Goal: Task Accomplishment & Management: Use online tool/utility

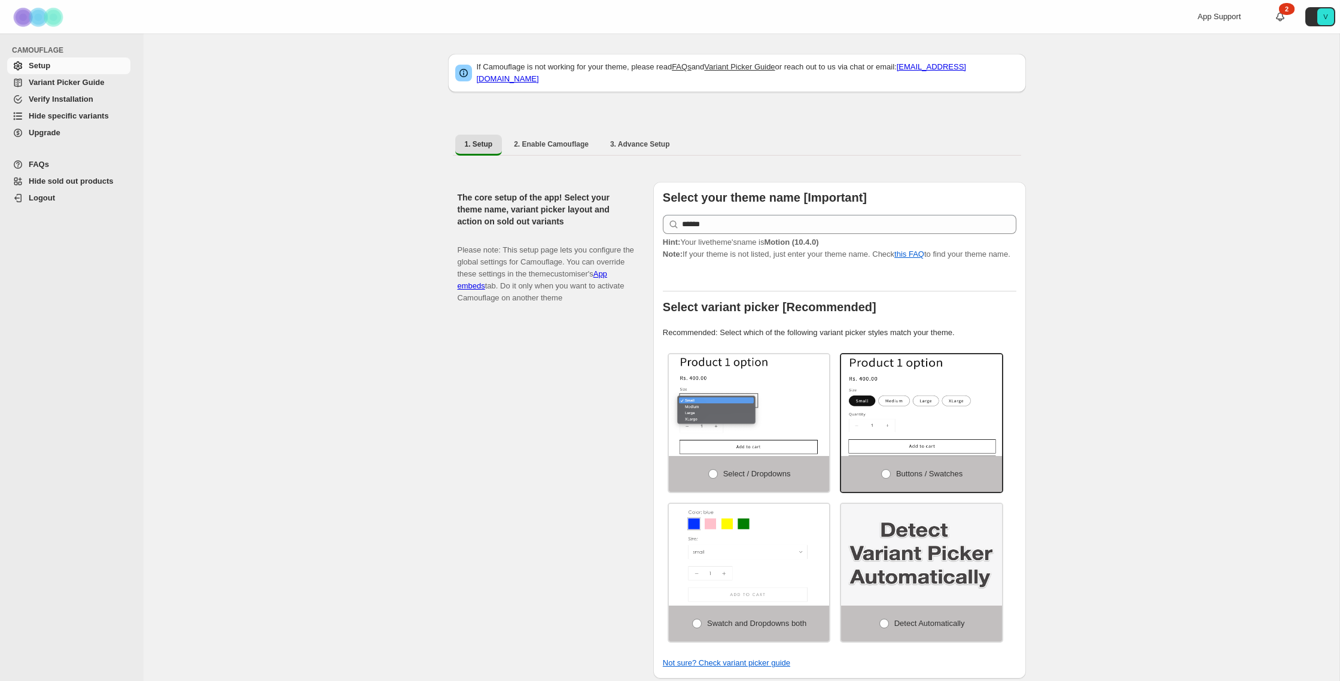
click at [77, 176] on span "Hide sold out products" at bounding box center [78, 181] width 99 height 12
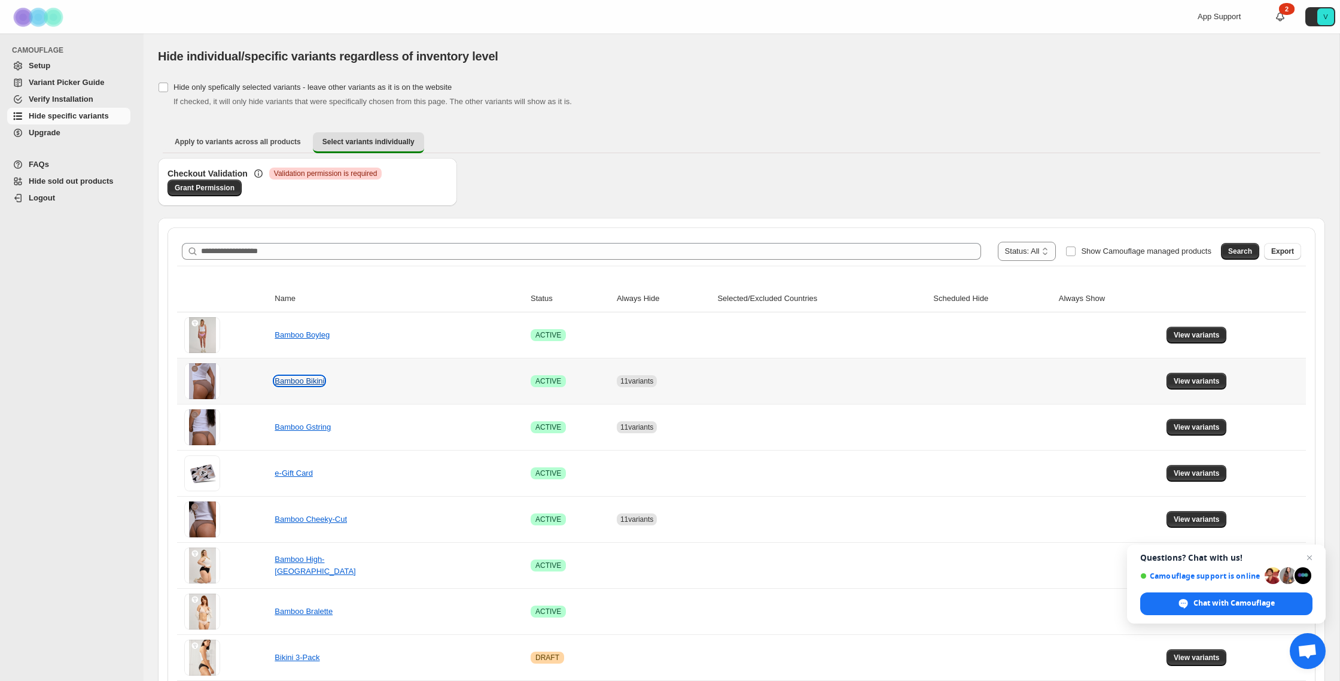
click at [321, 382] on link "Bamboo Bikini" at bounding box center [300, 380] width 50 height 9
click at [1176, 383] on span "View variants" at bounding box center [1197, 381] width 46 height 10
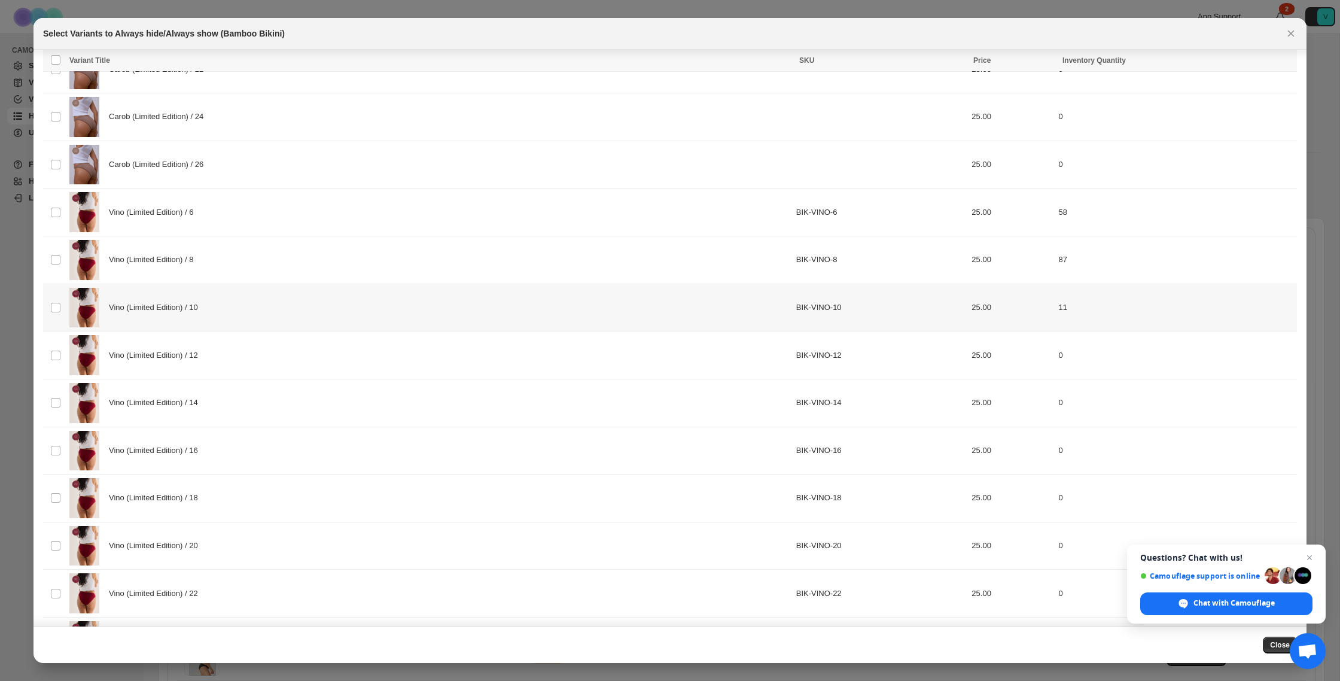
scroll to position [446, 0]
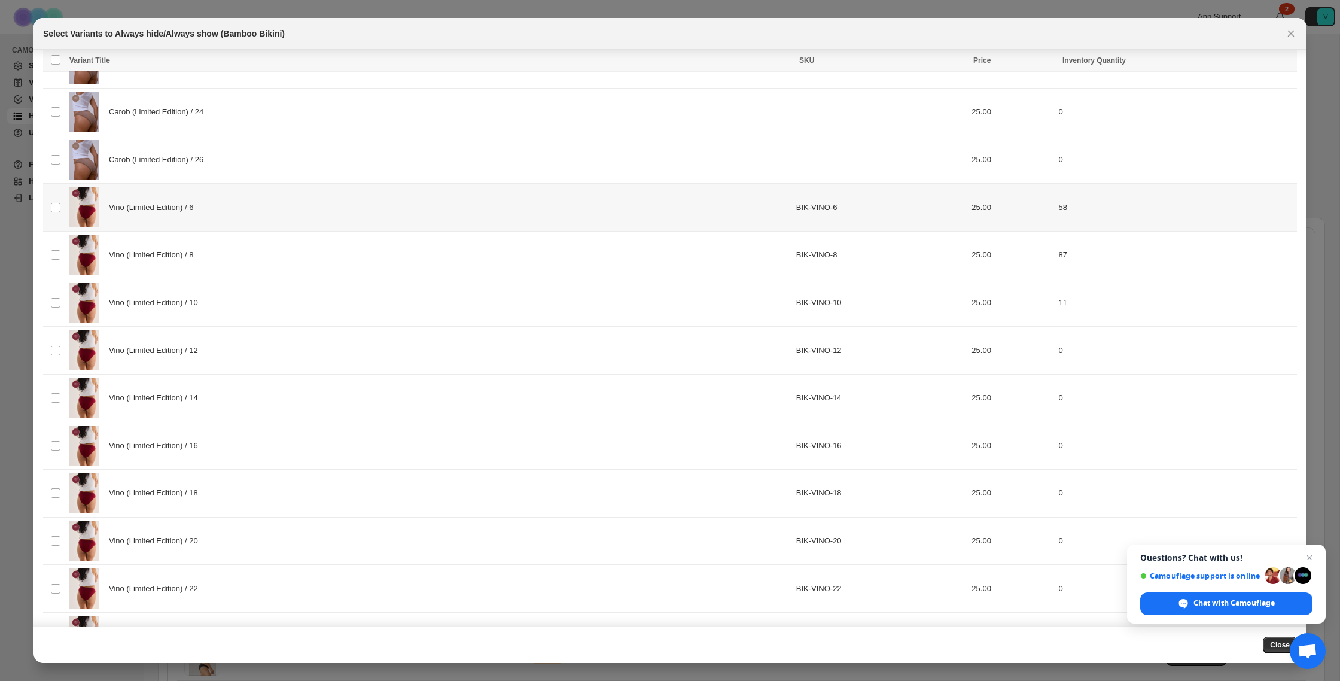
click at [191, 208] on span "Vino (Limited Edition) / 6" at bounding box center [154, 208] width 91 height 12
click at [190, 251] on span "Vino (Limited Edition) / 8" at bounding box center [154, 255] width 91 height 12
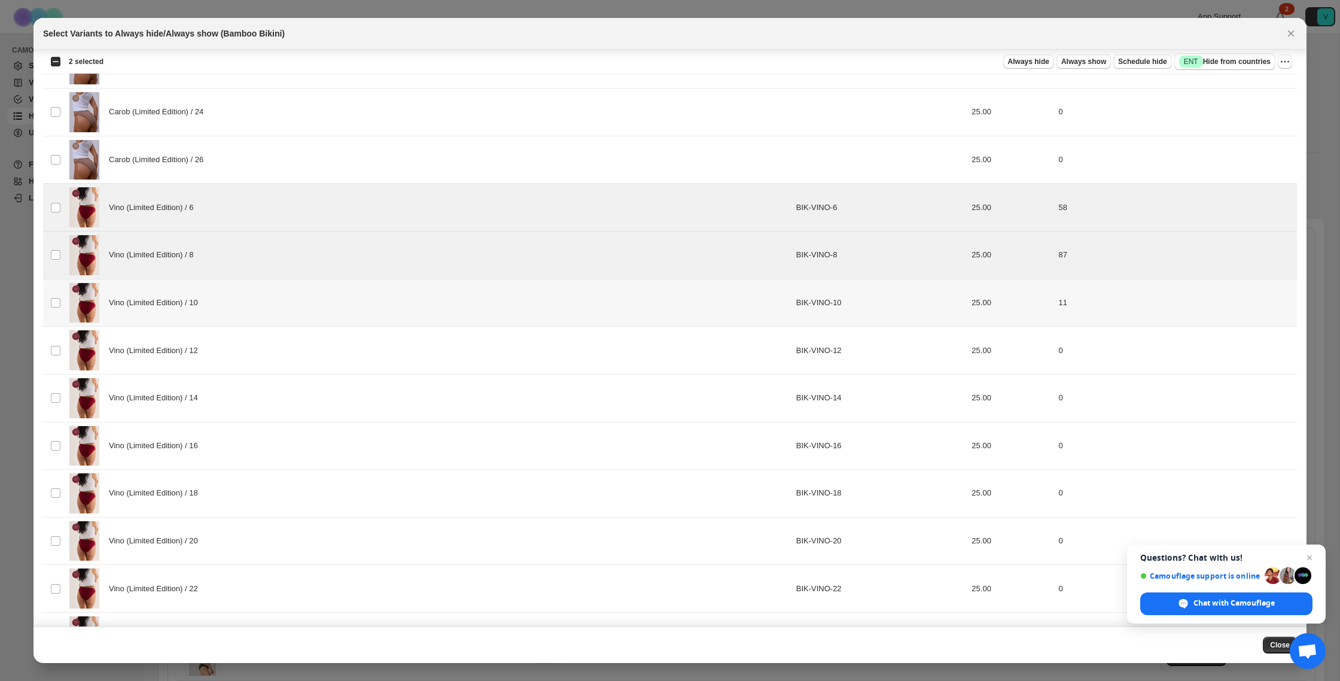
drag, startPoint x: 198, startPoint y: 322, endPoint x: 193, endPoint y: 333, distance: 12.3
click at [198, 322] on div "Vino (Limited Edition) / 10" at bounding box center [429, 303] width 720 height 40
click at [194, 355] on span "Vino (Limited Edition) / 12" at bounding box center [156, 351] width 95 height 12
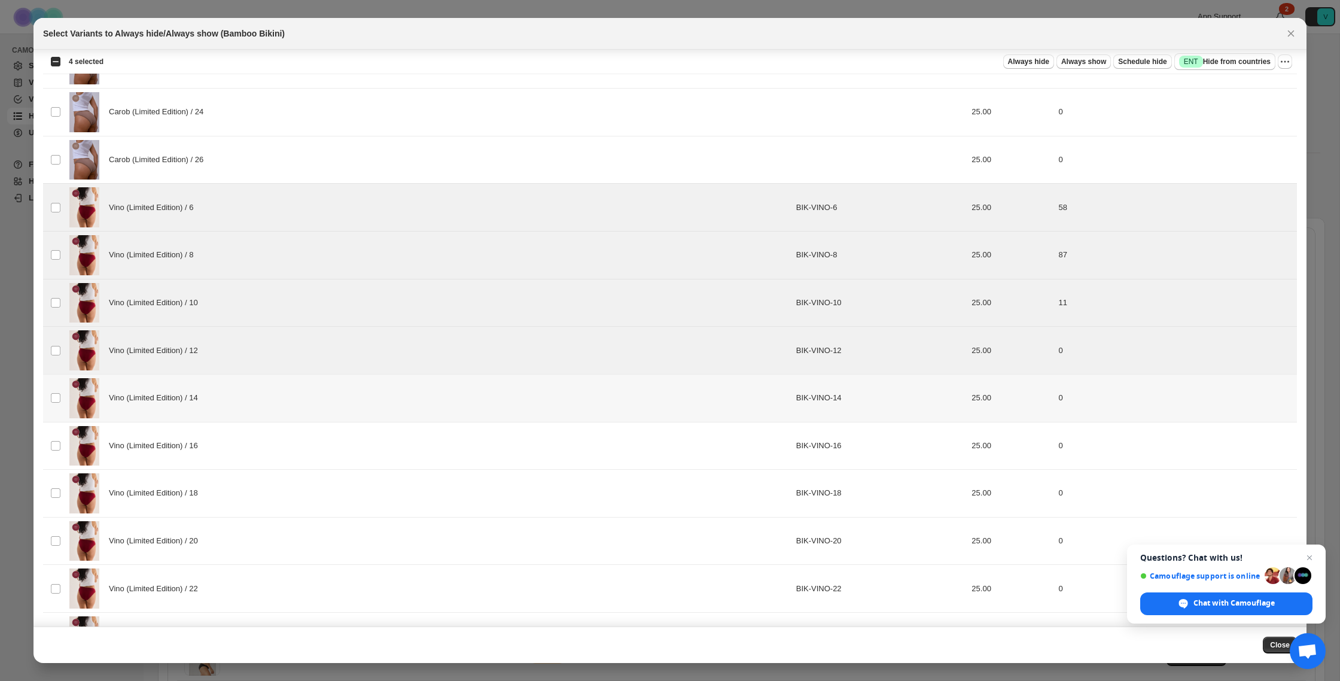
click at [196, 388] on div "Vino (Limited Edition) / 14" at bounding box center [429, 398] width 720 height 40
click at [186, 445] on span "Vino (Limited Edition) / 16" at bounding box center [156, 446] width 95 height 12
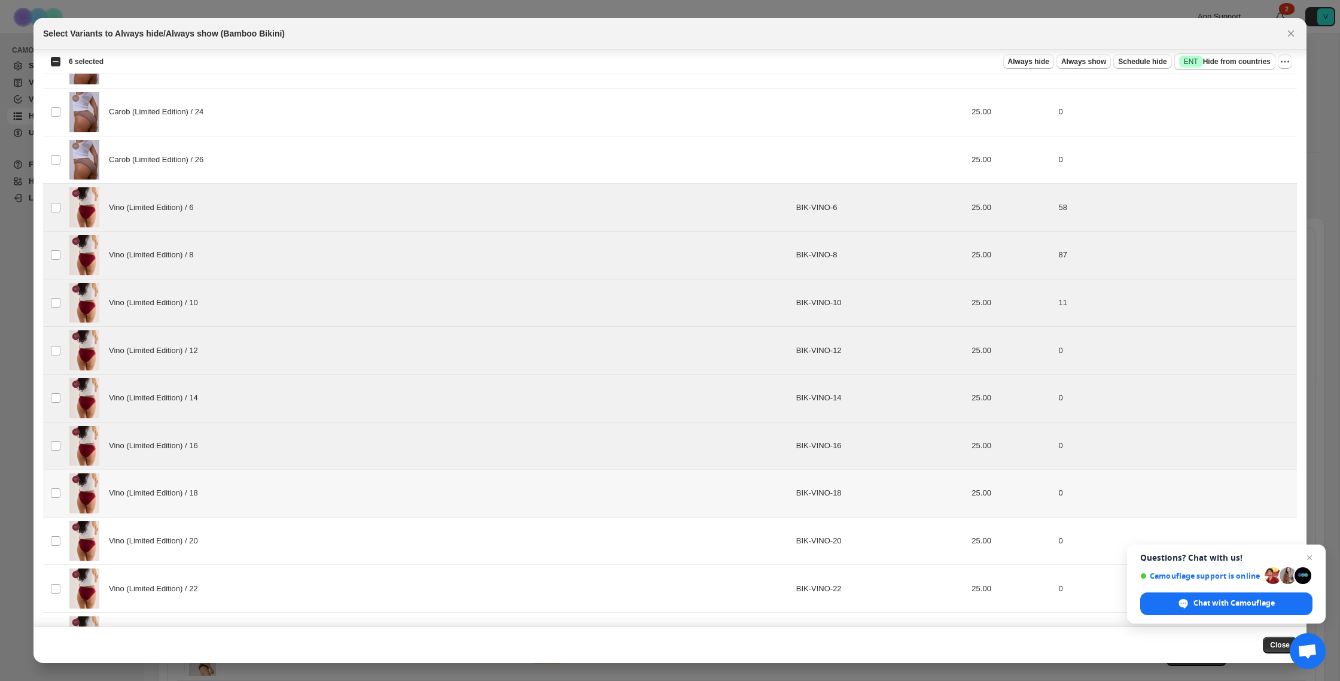
click at [190, 510] on div "Vino (Limited Edition) / 18" at bounding box center [429, 493] width 720 height 40
click at [189, 538] on span "Vino (Limited Edition) / 20" at bounding box center [156, 541] width 95 height 12
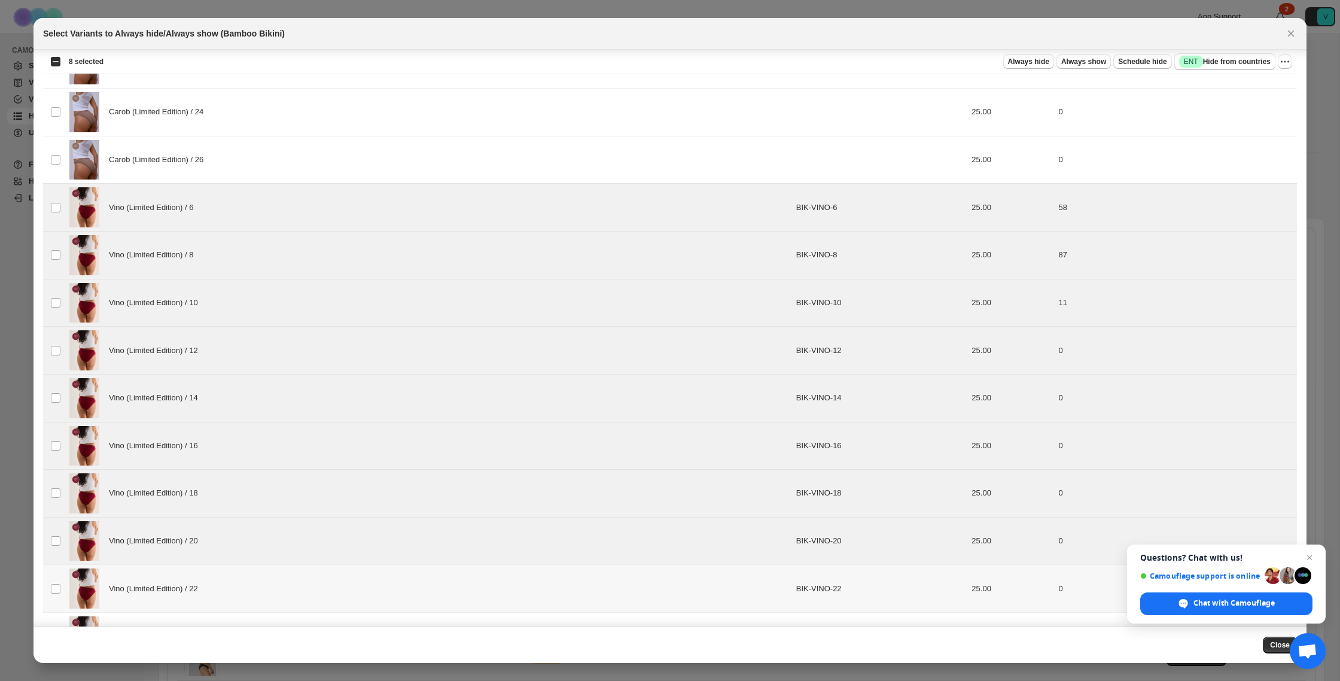
click at [204, 565] on td "Vino (Limited Edition) / 22" at bounding box center [429, 589] width 727 height 48
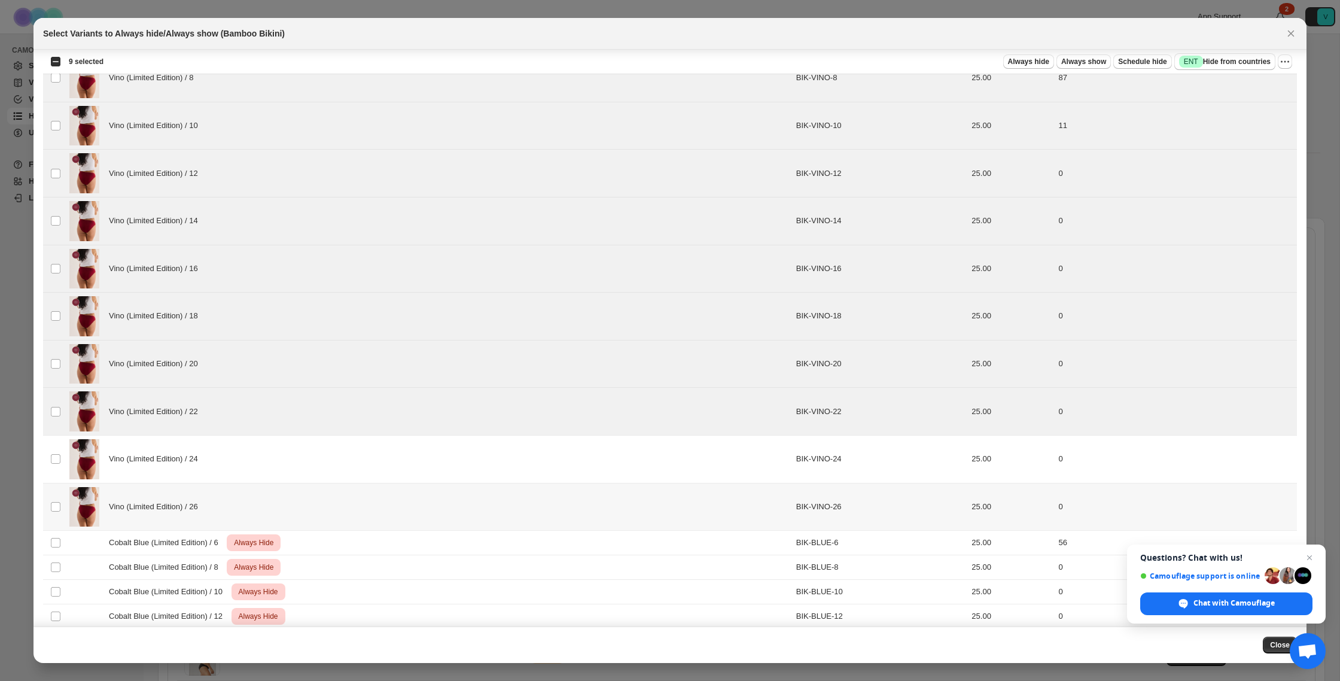
scroll to position [626, 0]
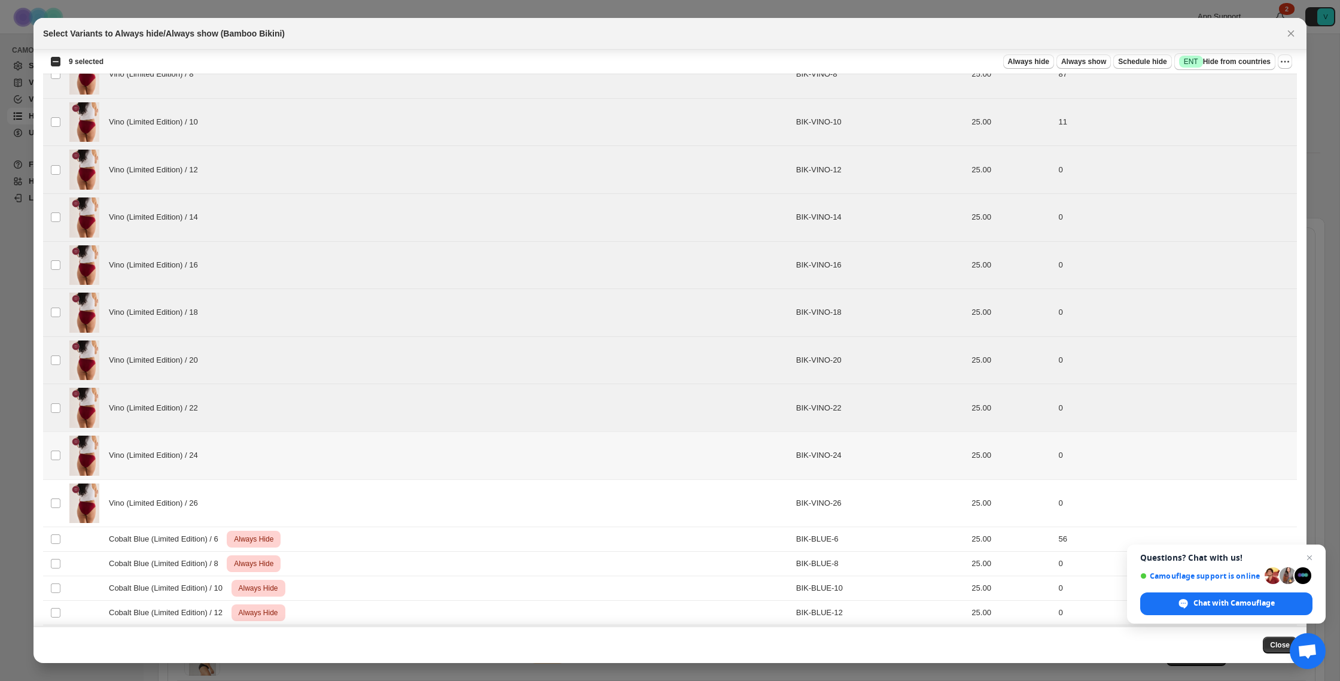
click at [203, 461] on span "Vino (Limited Edition) / 24" at bounding box center [156, 455] width 95 height 12
click at [198, 501] on span "Vino (Limited Edition) / 26" at bounding box center [156, 503] width 95 height 12
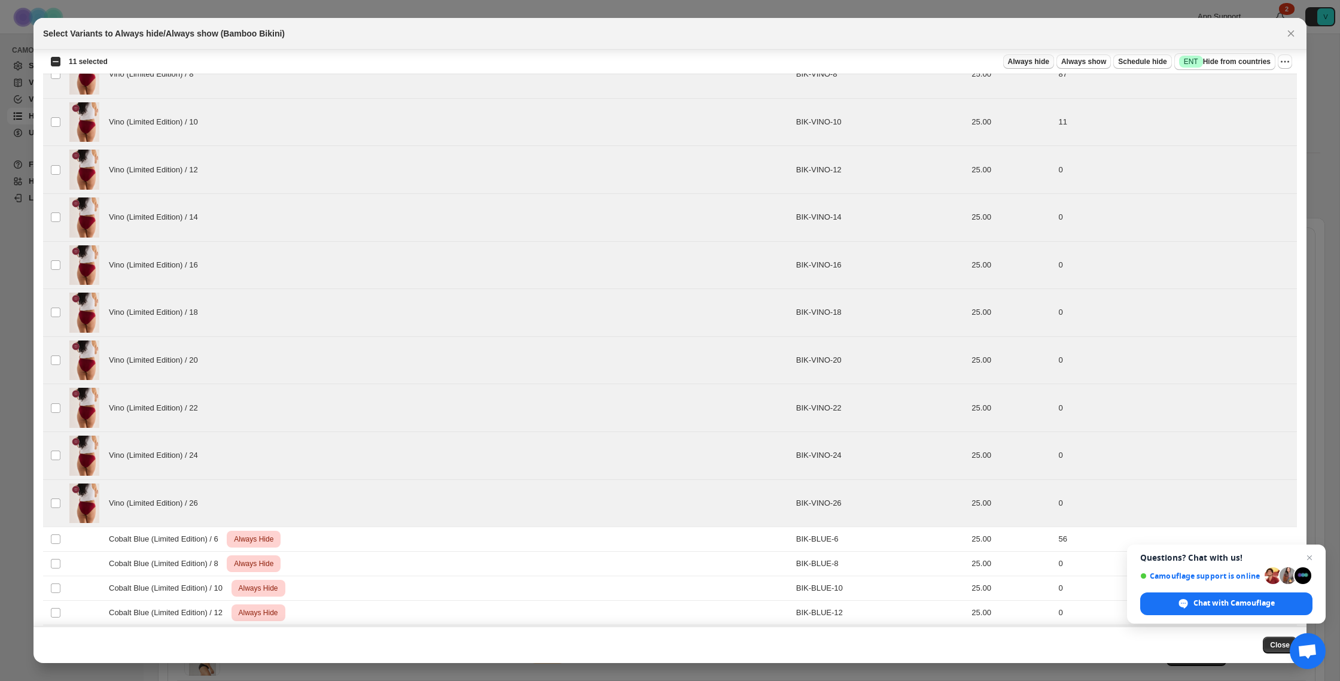
drag, startPoint x: 1037, startPoint y: 62, endPoint x: 1046, endPoint y: 65, distance: 9.7
click at [1037, 62] on span "Always hide" at bounding box center [1028, 62] width 41 height 10
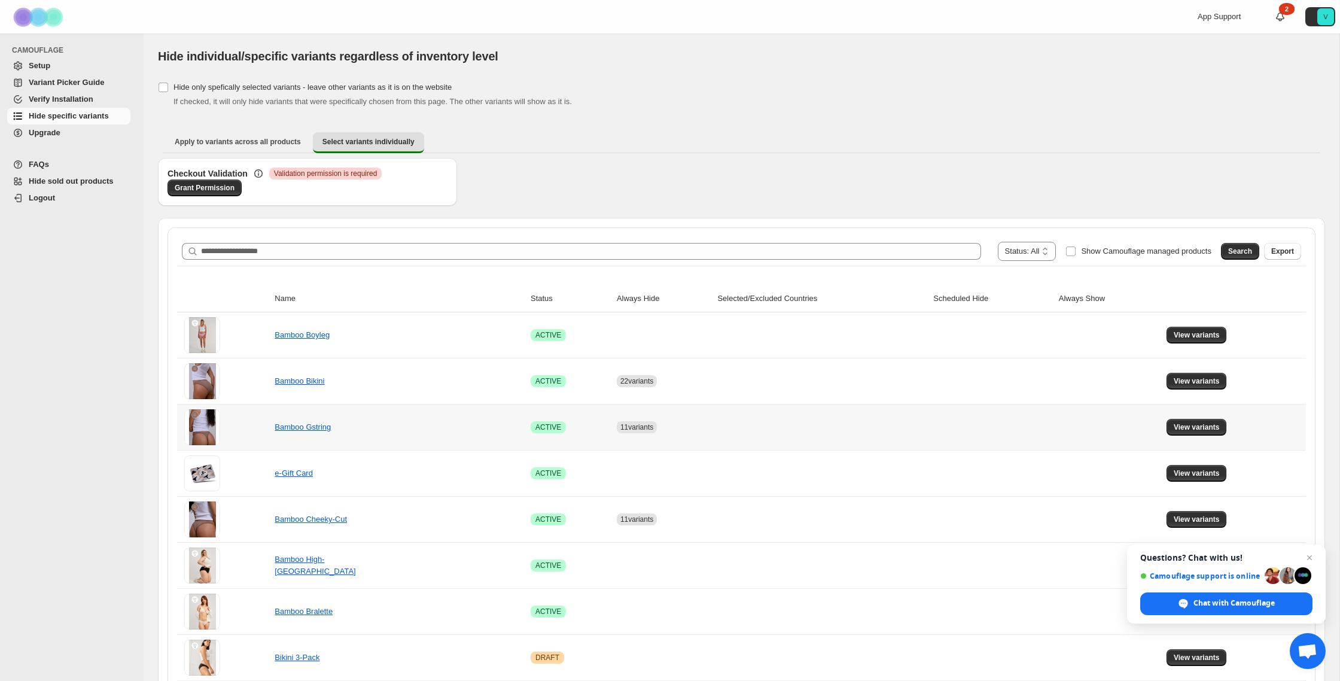
click at [1230, 428] on td "View variants" at bounding box center [1234, 427] width 143 height 46
click at [1209, 429] on span "View variants" at bounding box center [1197, 427] width 46 height 10
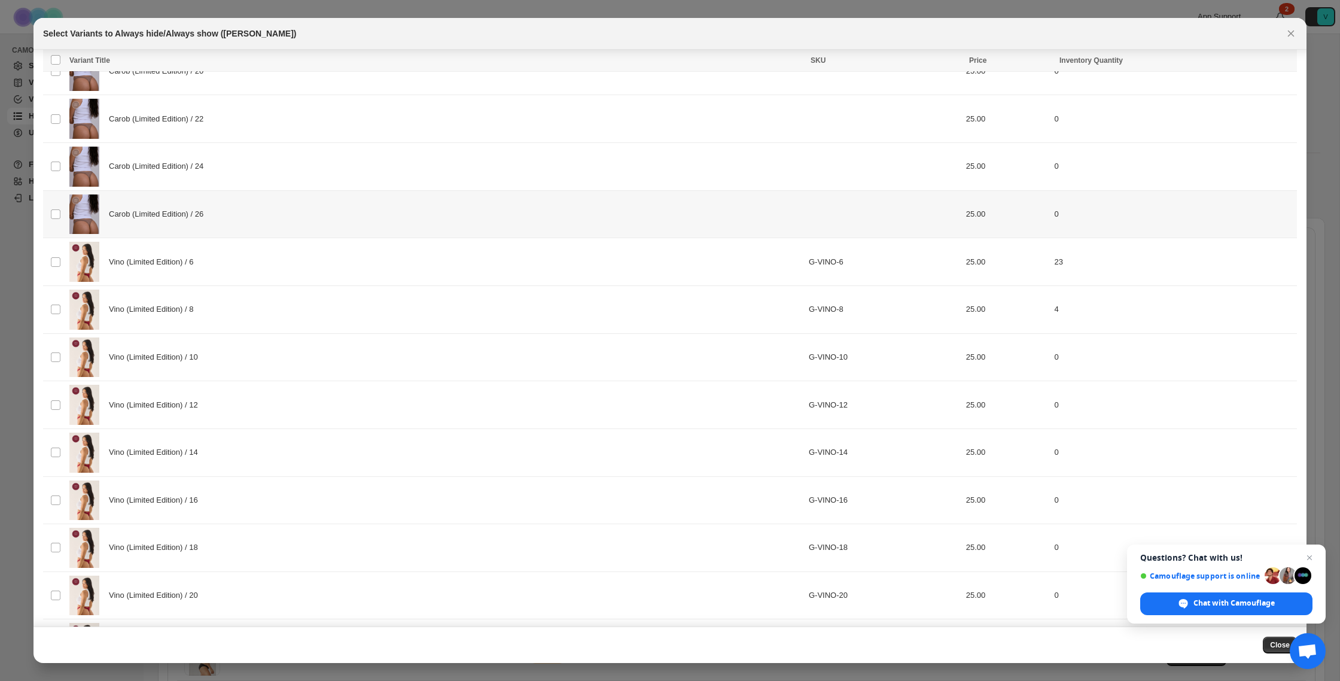
scroll to position [446, 0]
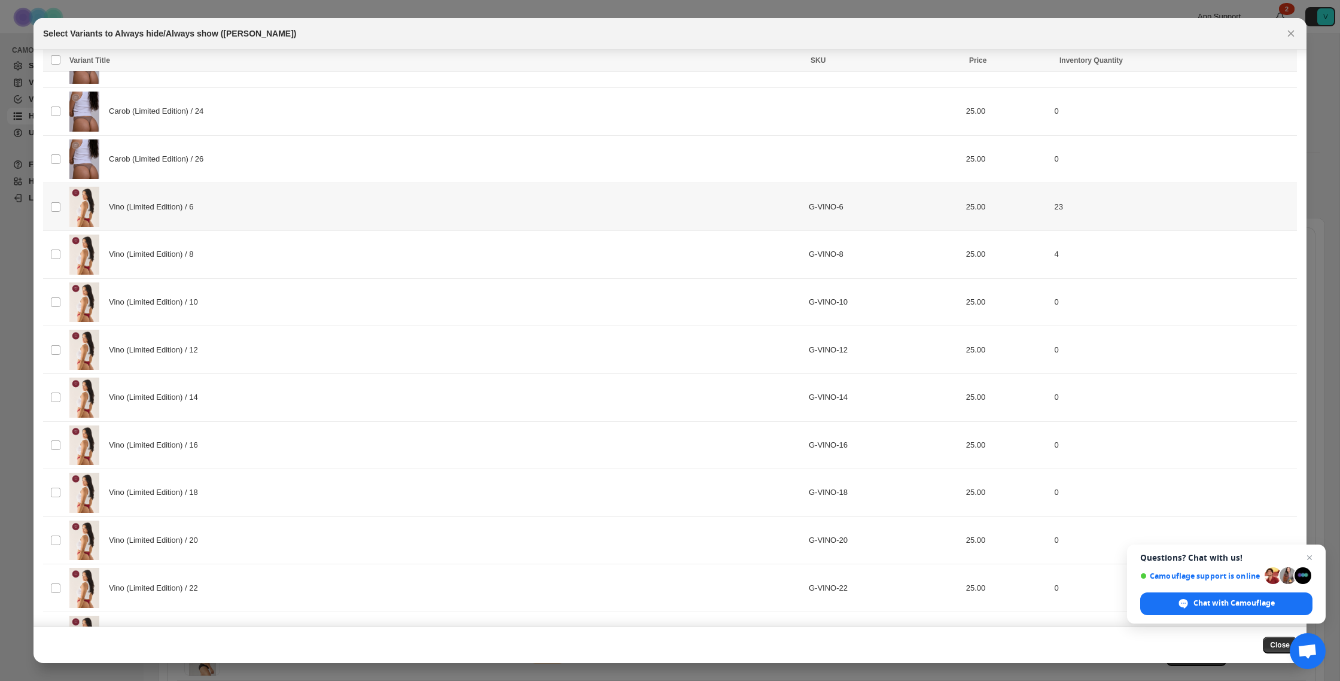
drag, startPoint x: 254, startPoint y: 206, endPoint x: 253, endPoint y: 218, distance: 12.0
click at [254, 206] on div "Vino (Limited Edition) / 6" at bounding box center [435, 207] width 732 height 40
drag, startPoint x: 245, startPoint y: 271, endPoint x: 243, endPoint y: 296, distance: 25.2
click at [245, 271] on div "Vino (Limited Edition) / 8" at bounding box center [435, 255] width 732 height 40
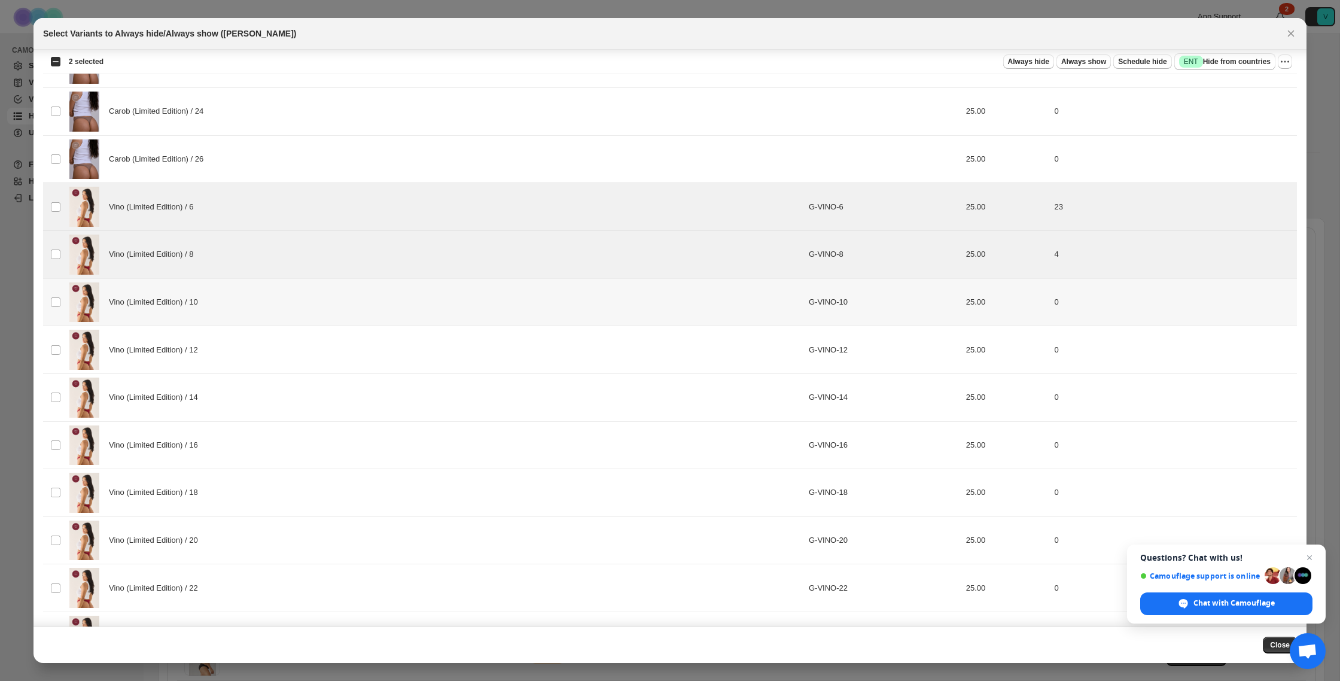
click at [243, 299] on div "Vino (Limited Edition) / 10" at bounding box center [435, 302] width 732 height 40
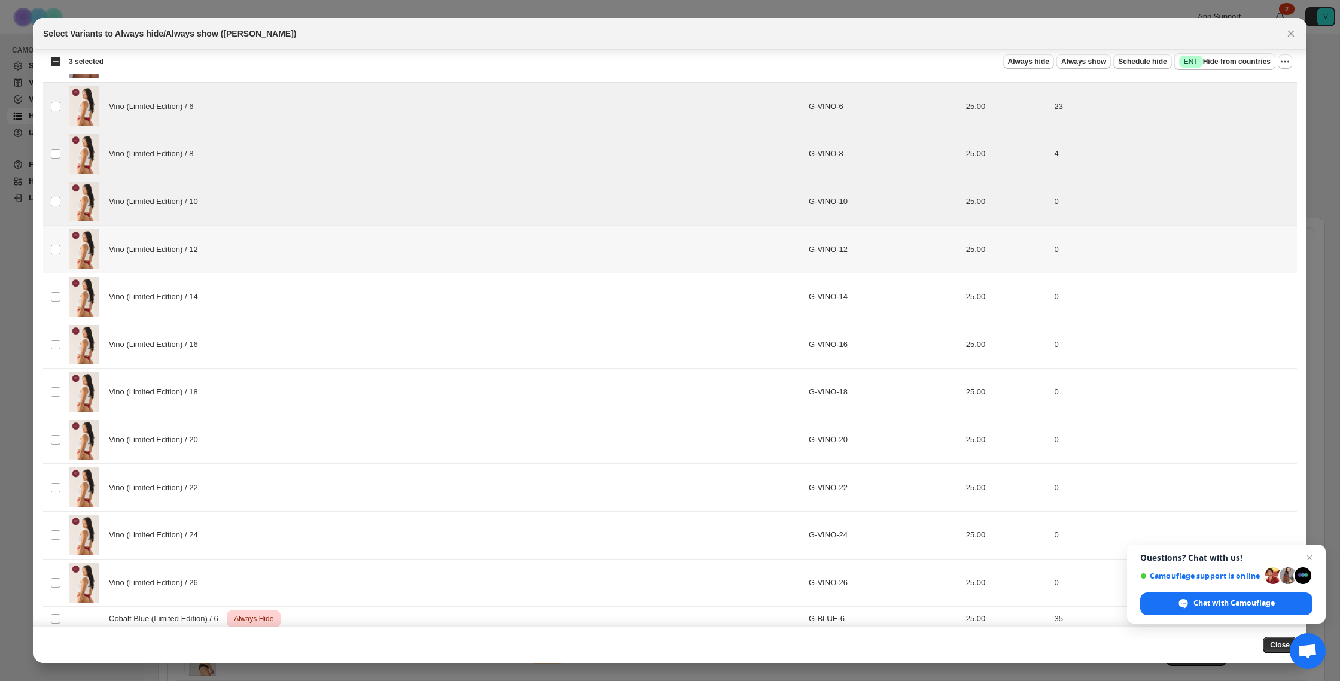
click at [257, 236] on div "Vino (Limited Edition) / 12" at bounding box center [435, 249] width 732 height 40
click at [254, 300] on div "Vino (Limited Edition) / 14" at bounding box center [435, 297] width 732 height 40
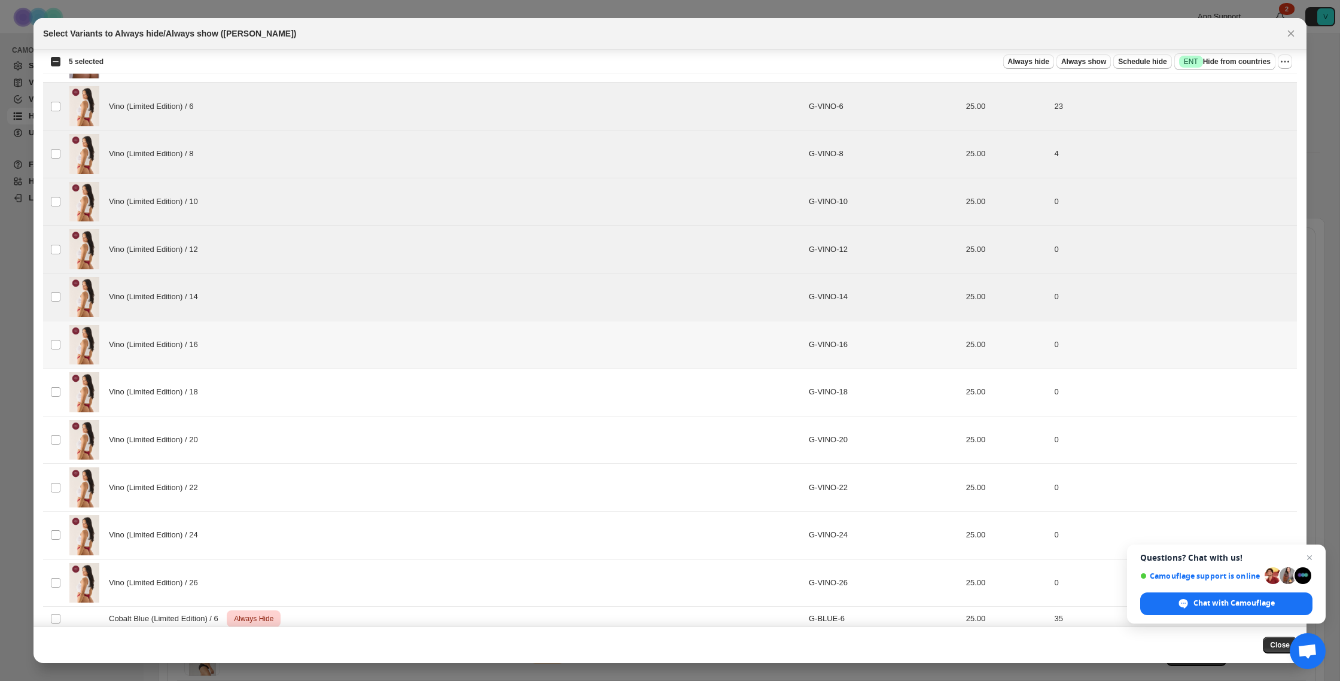
click at [248, 357] on div "Vino (Limited Edition) / 16" at bounding box center [435, 345] width 732 height 40
click at [252, 398] on div "Vino (Limited Edition) / 18" at bounding box center [435, 392] width 732 height 40
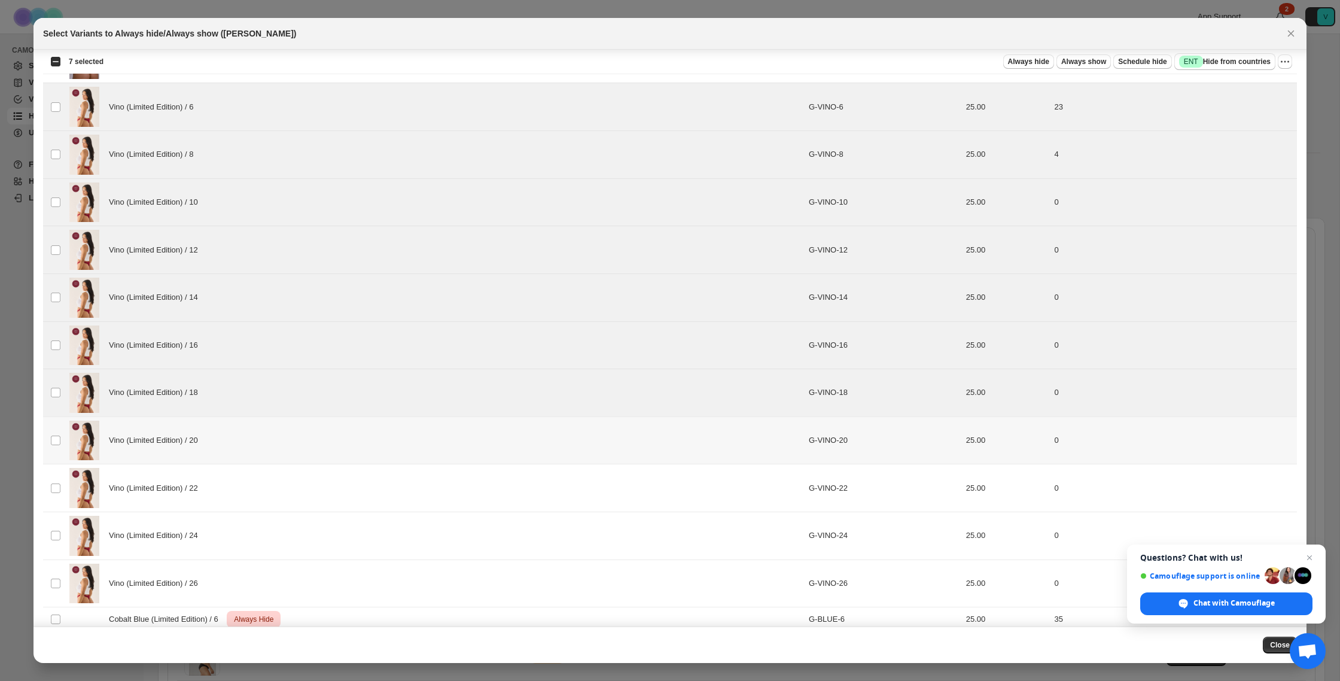
drag, startPoint x: 252, startPoint y: 436, endPoint x: 252, endPoint y: 501, distance: 64.6
click at [252, 436] on div "Vino (Limited Edition) / 20" at bounding box center [435, 441] width 732 height 40
click at [255, 506] on div "Vino (Limited Edition) / 22" at bounding box center [435, 488] width 732 height 40
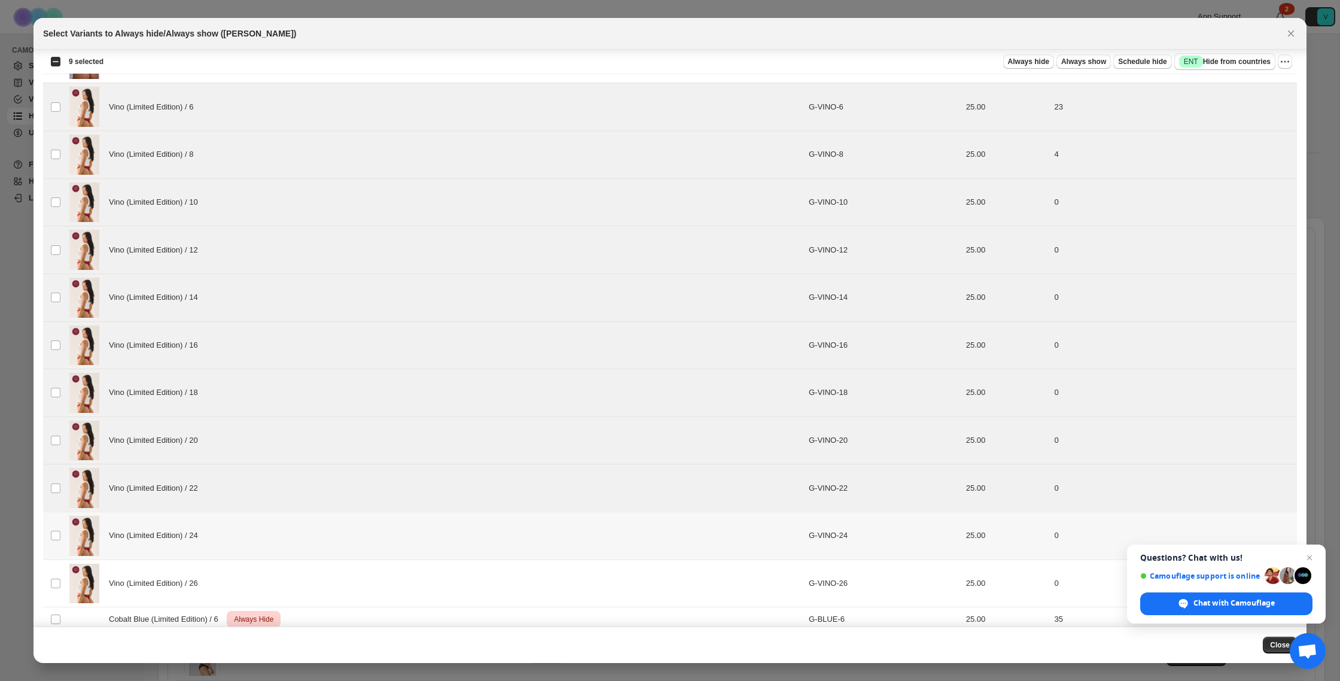
click at [253, 541] on div "Vino (Limited Edition) / 24" at bounding box center [435, 536] width 732 height 40
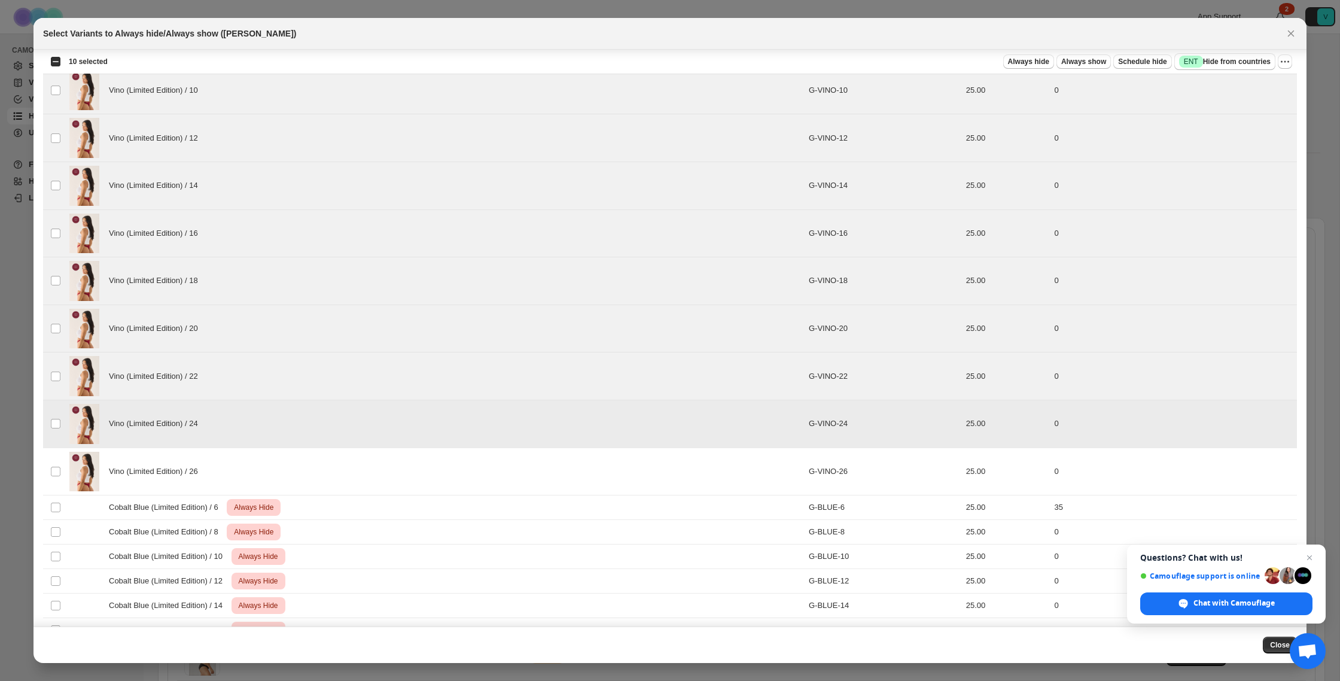
scroll to position [660, 0]
click at [255, 471] on div "Vino (Limited Edition) / 26" at bounding box center [435, 470] width 732 height 40
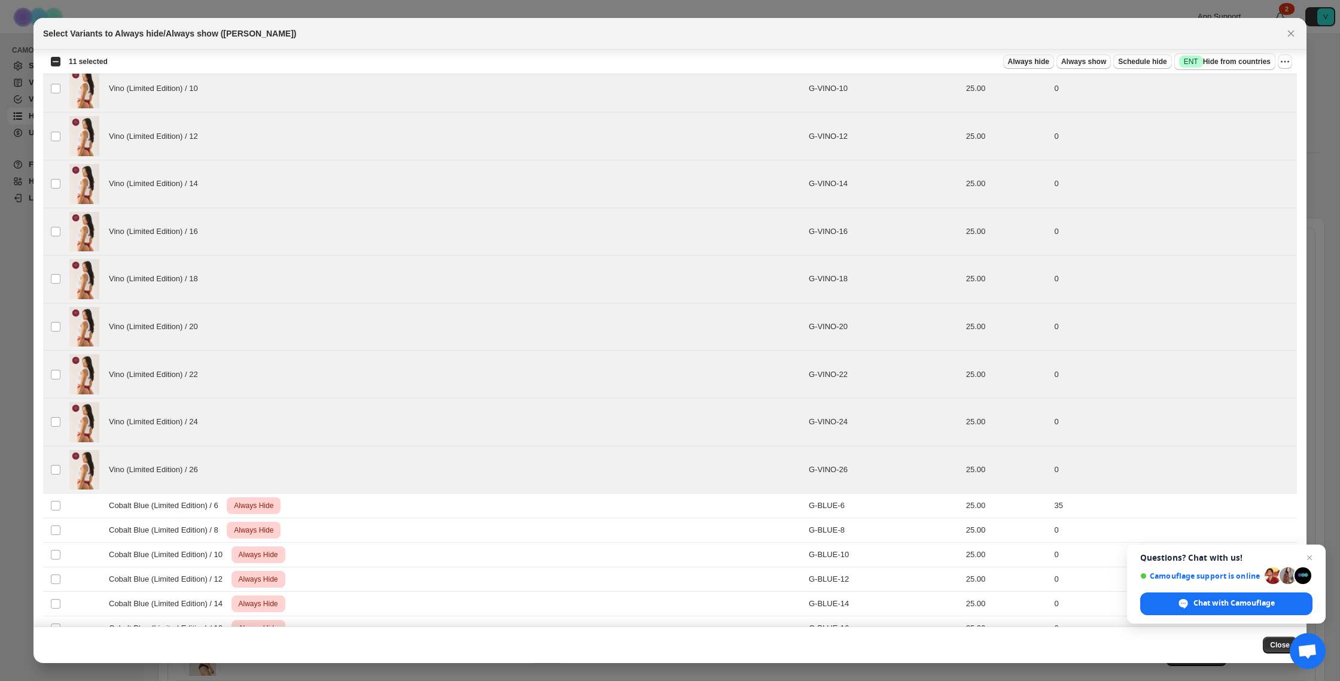
click at [1011, 66] on span "Always hide" at bounding box center [1028, 62] width 41 height 10
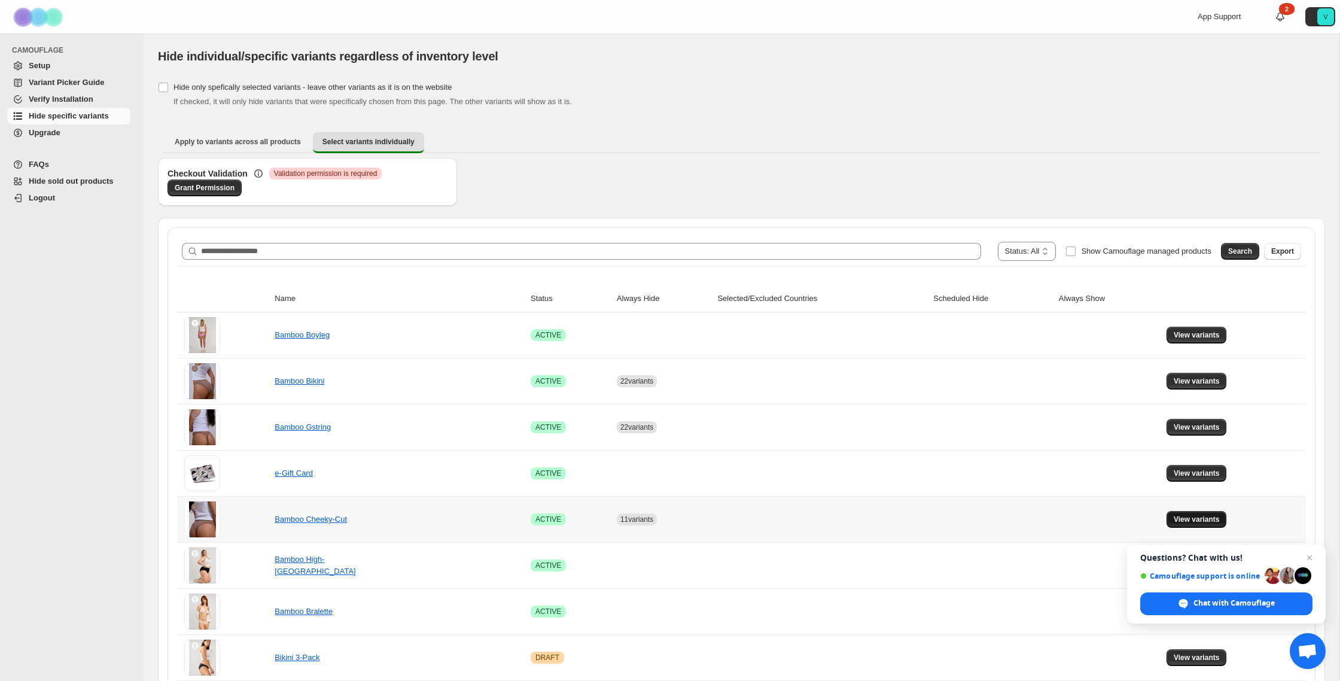
click at [1204, 516] on span "View variants" at bounding box center [1197, 520] width 46 height 10
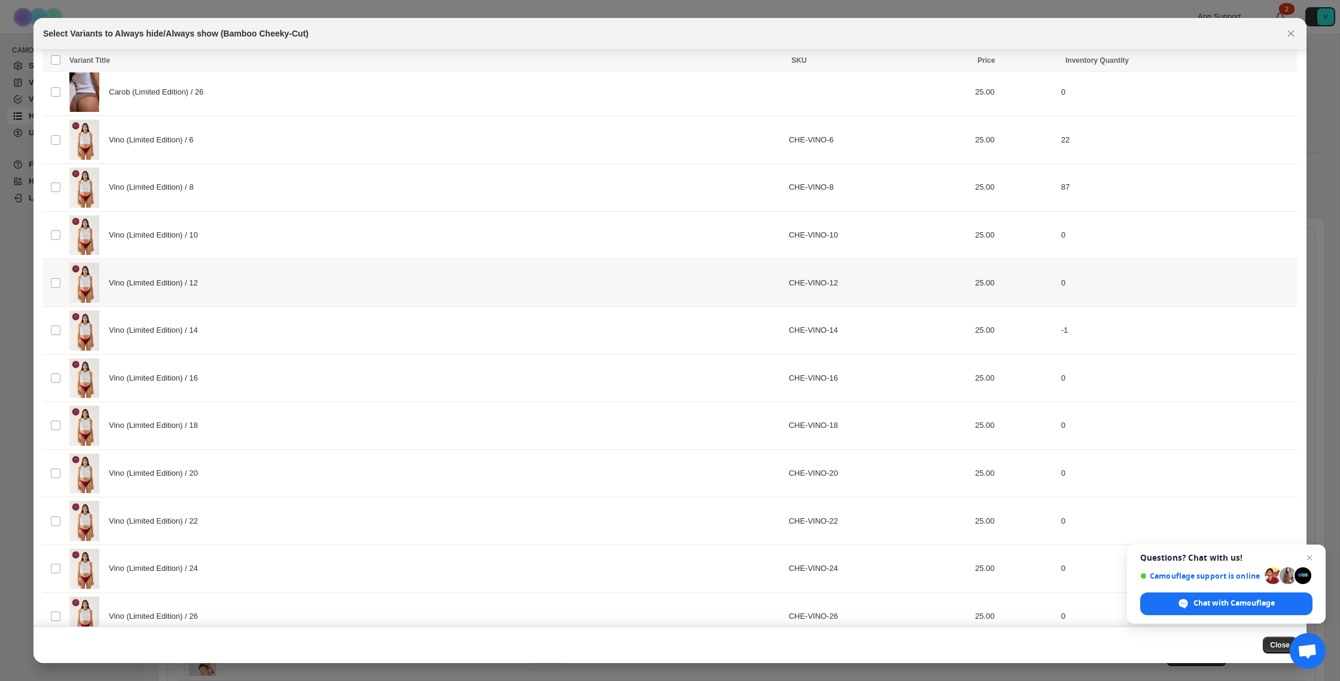
scroll to position [506, 0]
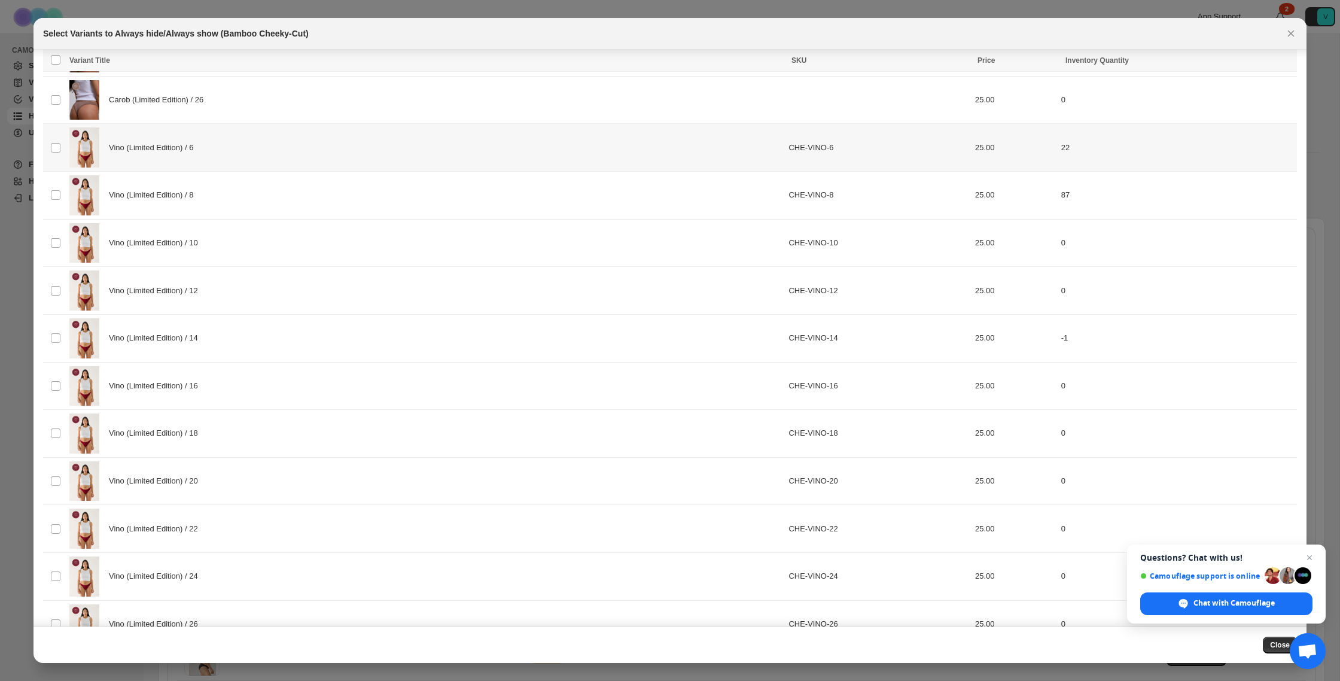
click at [196, 156] on div "Vino (Limited Edition) / 6" at bounding box center [425, 147] width 712 height 40
click at [202, 216] on td "Vino (Limited Edition) / 8" at bounding box center [425, 195] width 719 height 48
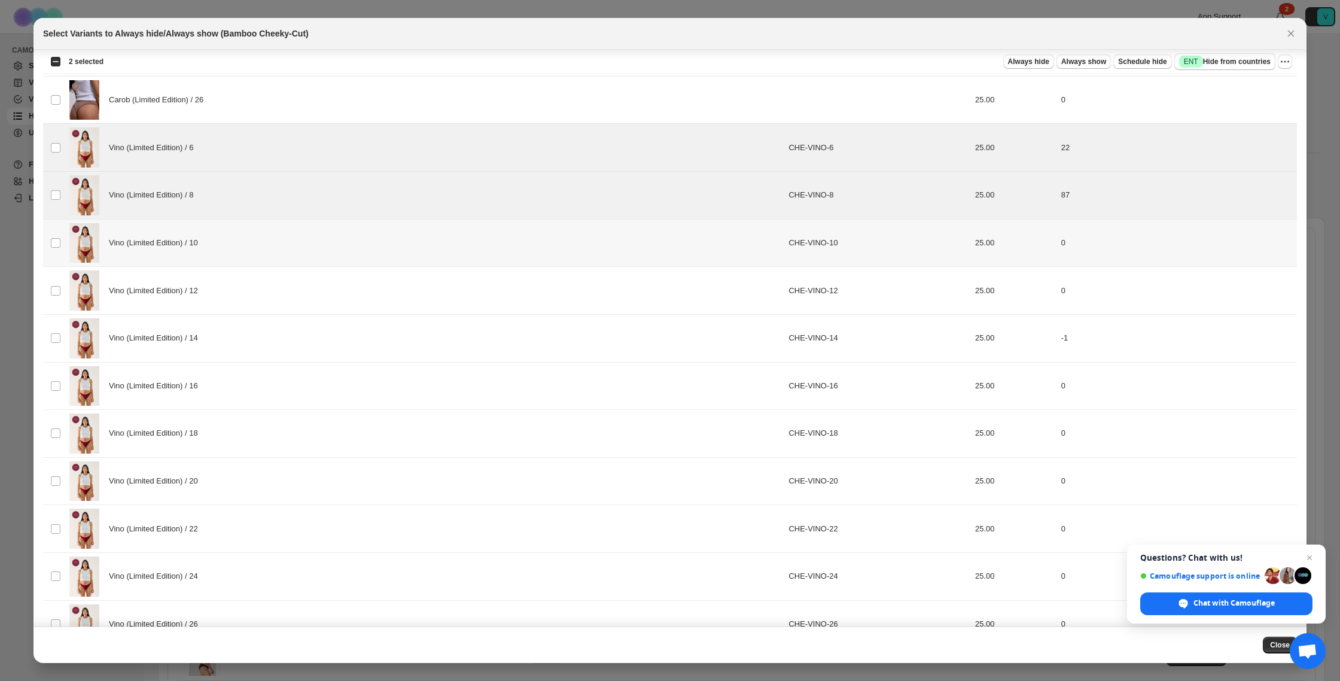
click at [229, 257] on div "Vino (Limited Edition) / 10" at bounding box center [425, 243] width 712 height 40
click at [216, 293] on div "Vino (Limited Edition) / 12" at bounding box center [425, 290] width 712 height 40
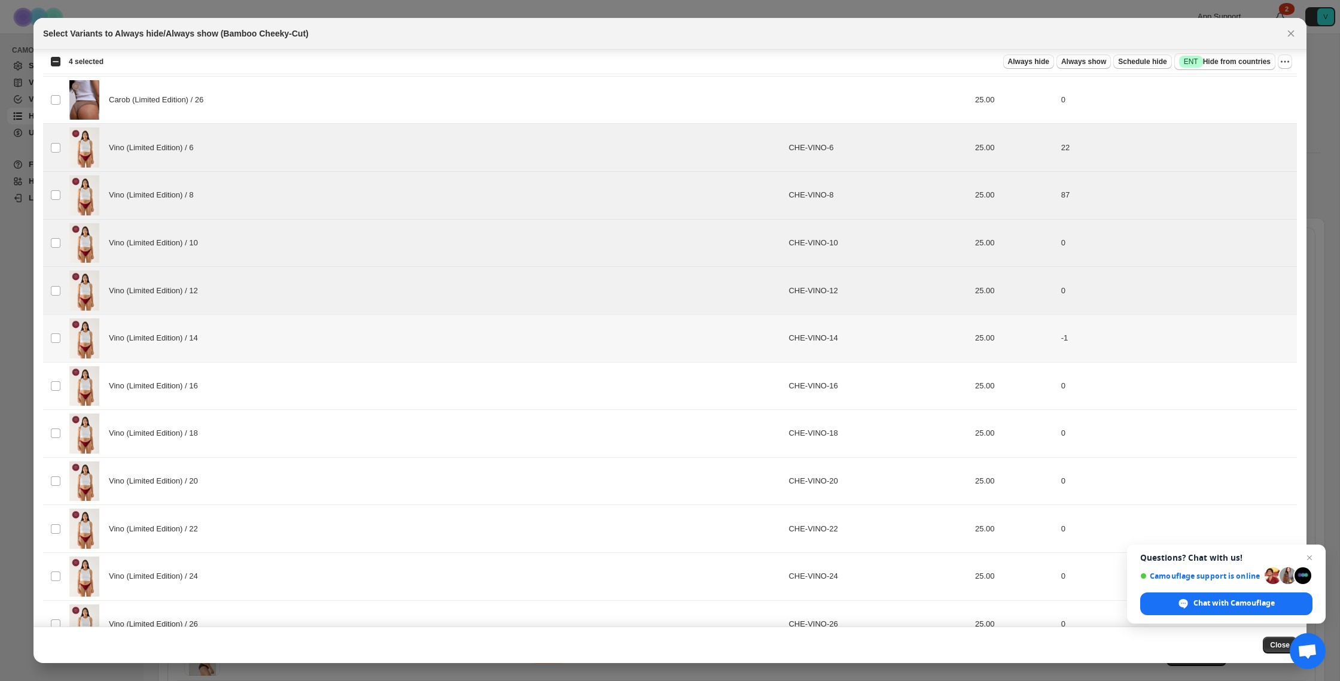
click at [222, 327] on div "Vino (Limited Edition) / 14" at bounding box center [425, 338] width 712 height 40
click at [215, 378] on div "Vino (Limited Edition) / 16" at bounding box center [425, 386] width 712 height 40
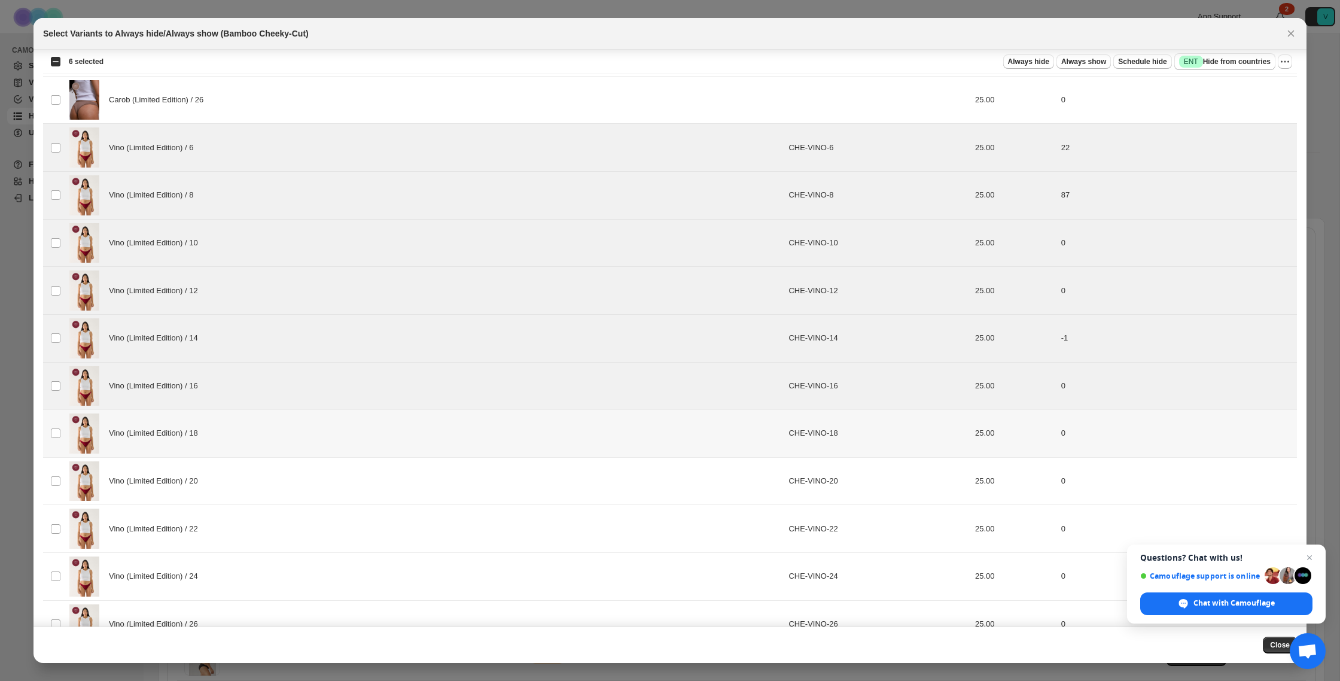
click at [213, 440] on div "Vino (Limited Edition) / 18" at bounding box center [425, 433] width 712 height 40
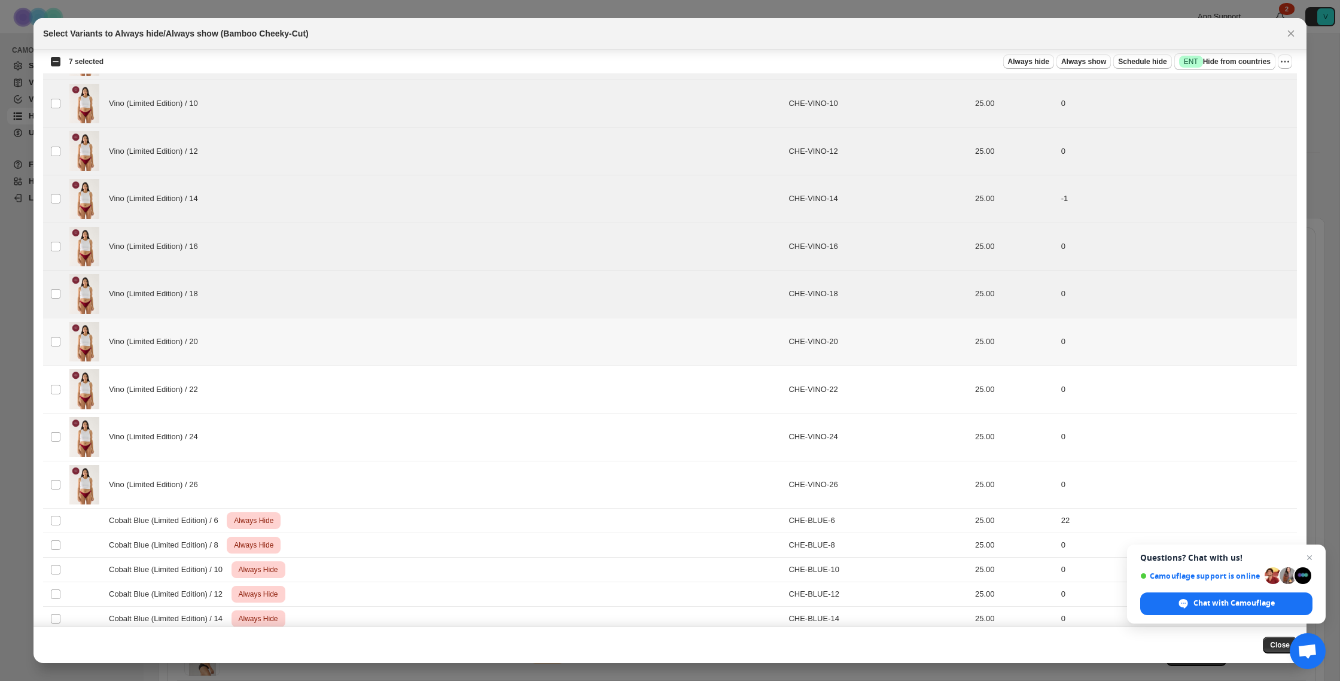
scroll to position [655, 0]
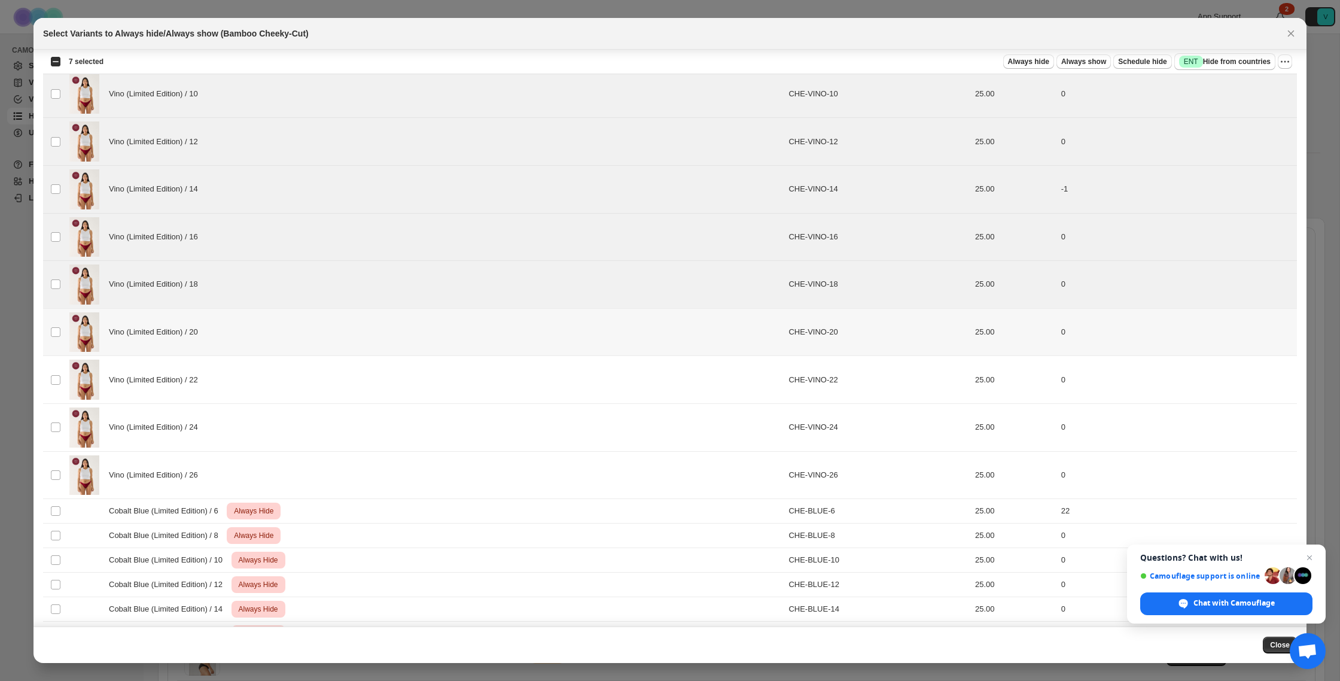
click at [208, 338] on div "Vino (Limited Edition) / 20" at bounding box center [425, 332] width 712 height 40
click at [196, 391] on div "Vino (Limited Edition) / 22" at bounding box center [425, 380] width 712 height 40
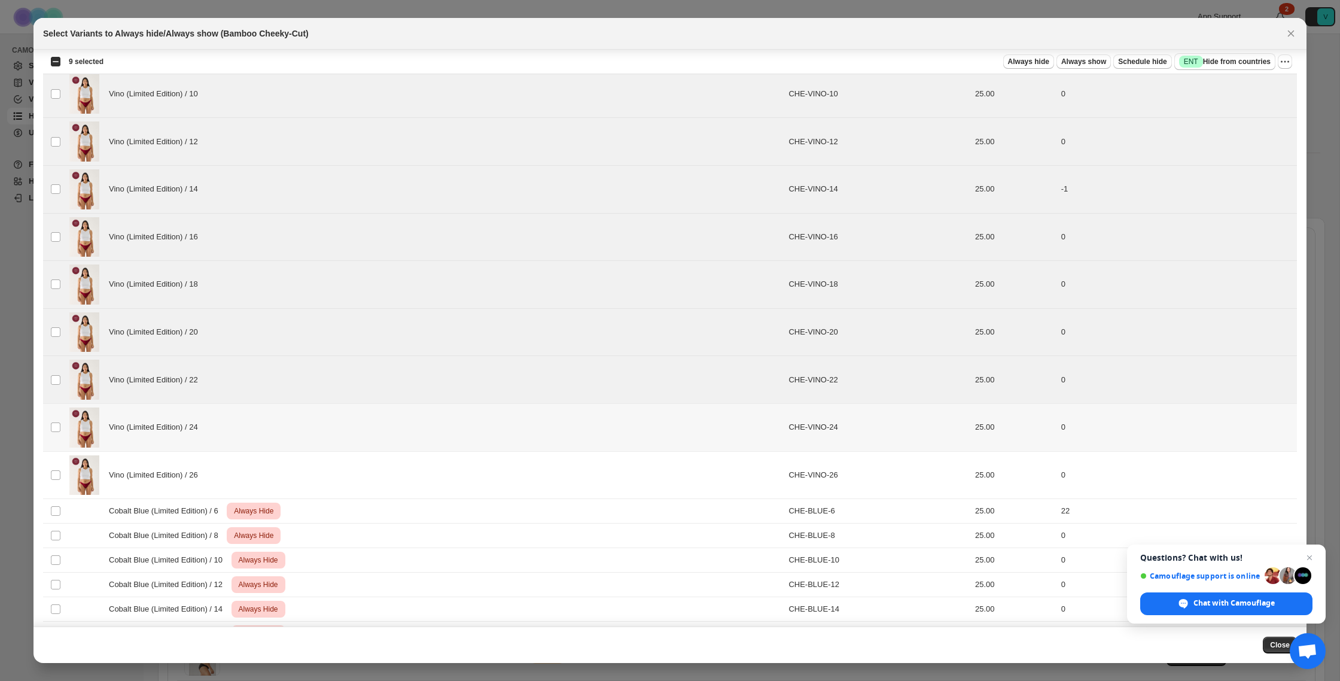
click at [199, 429] on span "Vino (Limited Edition) / 24" at bounding box center [156, 427] width 95 height 12
click at [203, 460] on div "Vino (Limited Edition) / 26" at bounding box center [425, 475] width 712 height 40
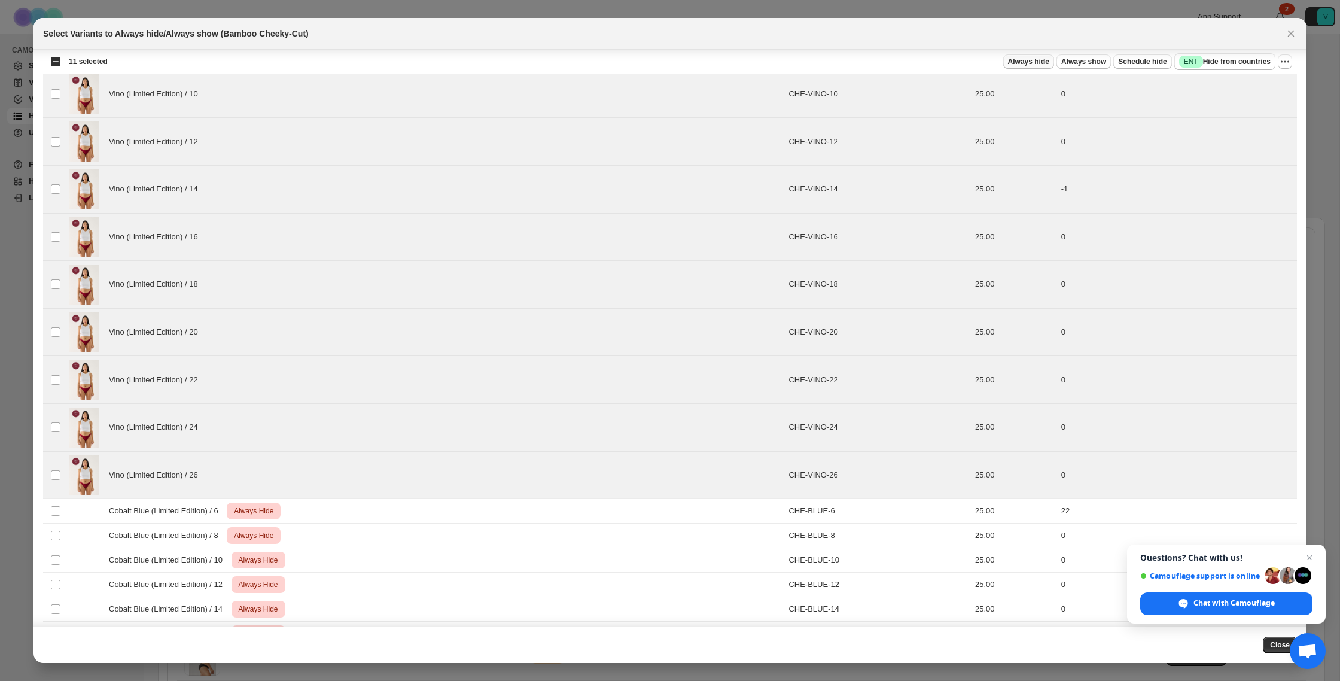
click at [1036, 67] on button "Always hide" at bounding box center [1028, 61] width 51 height 14
